Goal: Complete application form

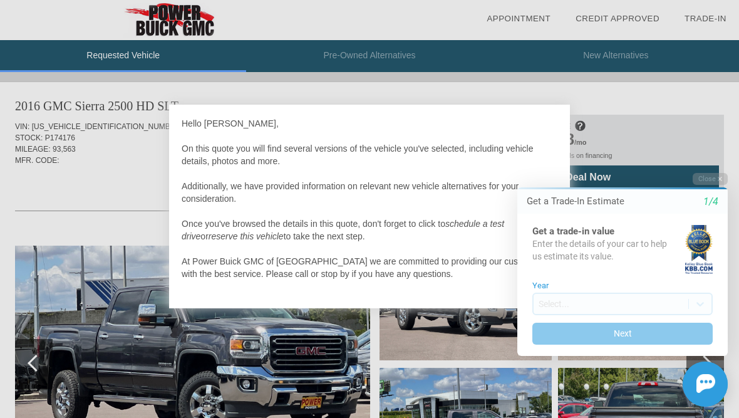
click at [674, 178] on div at bounding box center [369, 209] width 739 height 418
click at [655, 144] on div at bounding box center [369, 209] width 739 height 418
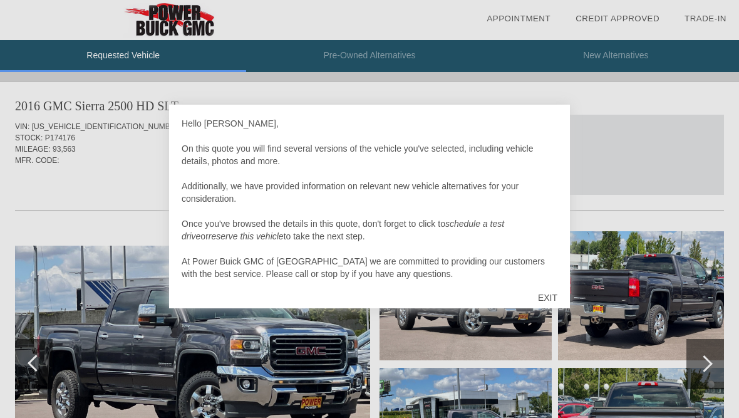
click at [434, 364] on div at bounding box center [369, 209] width 739 height 418
click at [435, 365] on div at bounding box center [369, 209] width 739 height 418
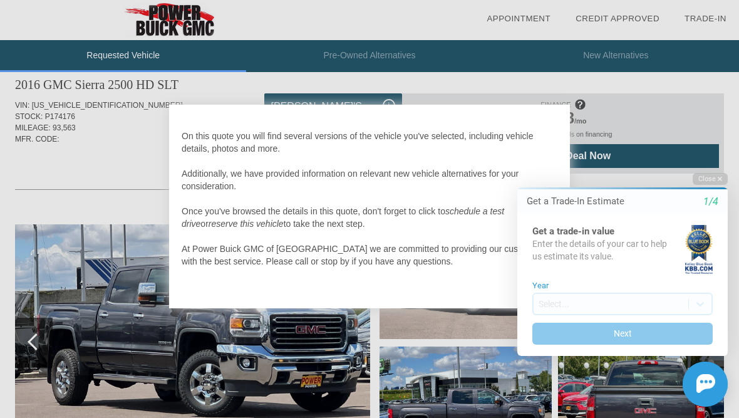
scroll to position [29, 0]
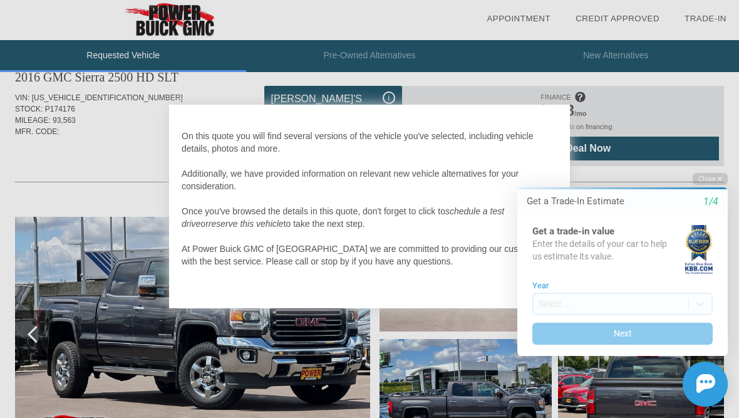
click at [715, 204] on icon "1/4" at bounding box center [711, 201] width 15 height 11
click at [694, 339] on button "Next" at bounding box center [623, 334] width 180 height 22
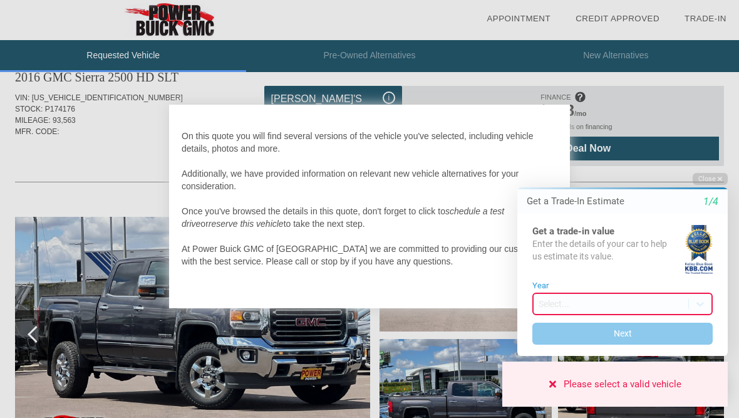
click at [696, 335] on button "Next" at bounding box center [623, 334] width 180 height 22
click at [696, 334] on button "Next" at bounding box center [623, 334] width 180 height 22
click at [695, 337] on button "Next" at bounding box center [623, 334] width 180 height 22
click at [694, 341] on button "Next" at bounding box center [623, 334] width 180 height 22
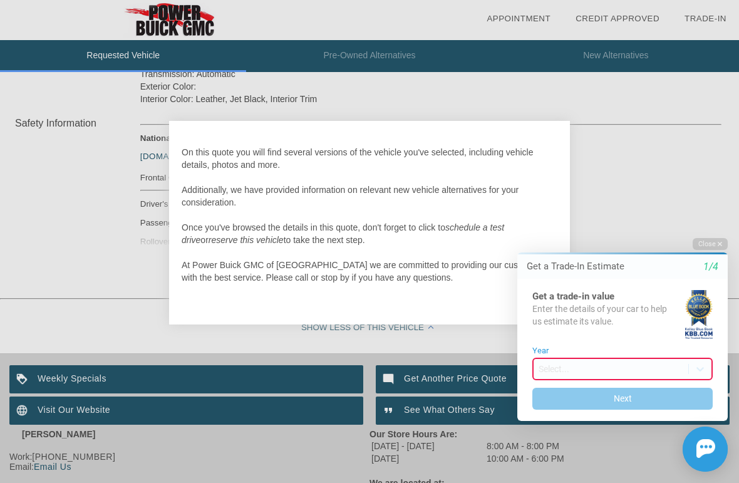
scroll to position [564, 0]
